Goal: Transaction & Acquisition: Purchase product/service

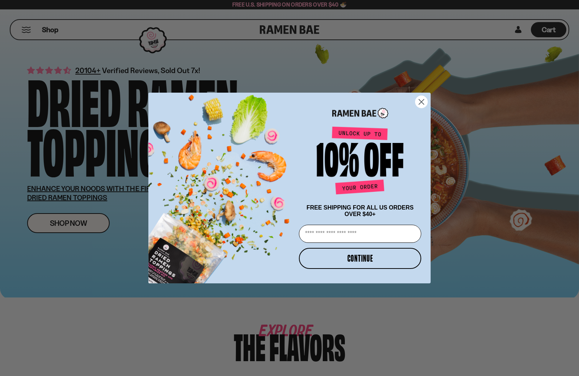
click at [420, 101] on circle "Close dialog" at bounding box center [422, 102] width 12 height 12
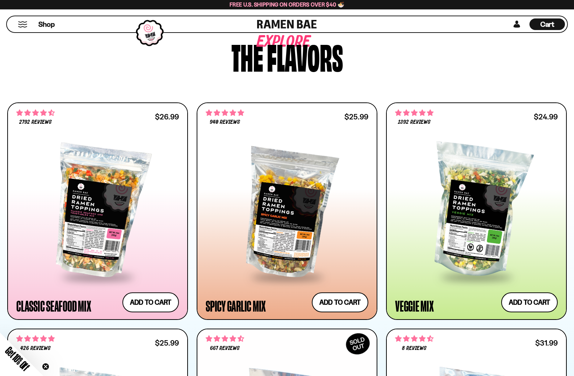
scroll to position [326, 0]
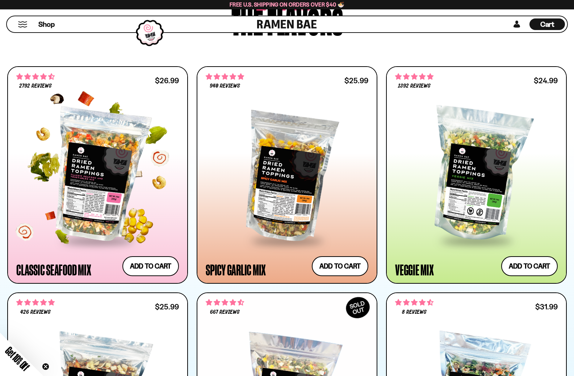
click at [128, 203] on div at bounding box center [97, 175] width 163 height 130
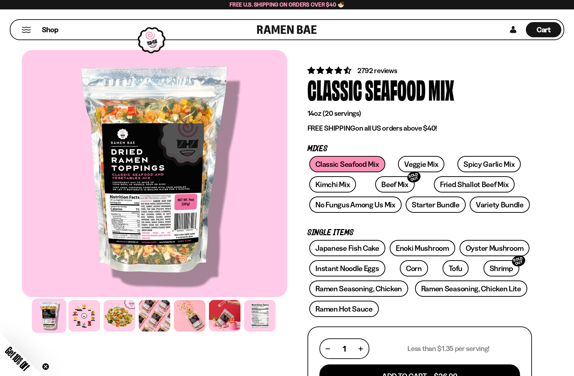
click at [144, 246] on div at bounding box center [154, 173] width 265 height 247
click at [152, 232] on div at bounding box center [154, 173] width 265 height 247
click at [414, 169] on link "Veggie Mix" at bounding box center [421, 164] width 46 height 16
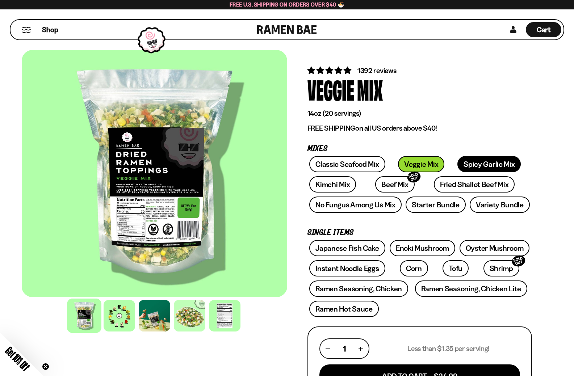
click at [457, 165] on link "Spicy Garlic Mix" at bounding box center [488, 164] width 63 height 16
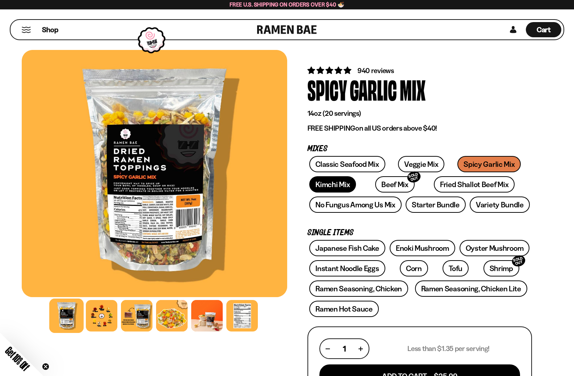
click at [333, 183] on link "Kimchi Mix" at bounding box center [332, 184] width 47 height 16
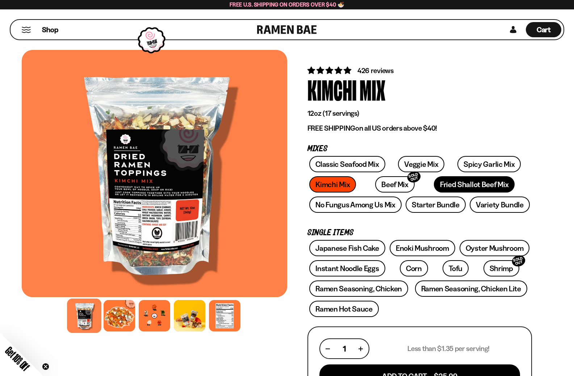
click at [441, 183] on link "Fried Shallot Beef Mix" at bounding box center [474, 184] width 81 height 16
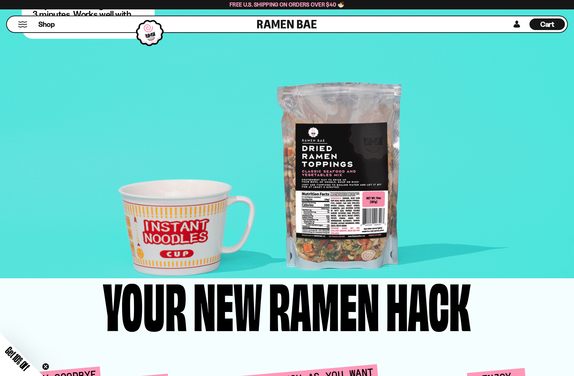
scroll to position [1379, 0]
